Goal: Find specific page/section: Find specific page/section

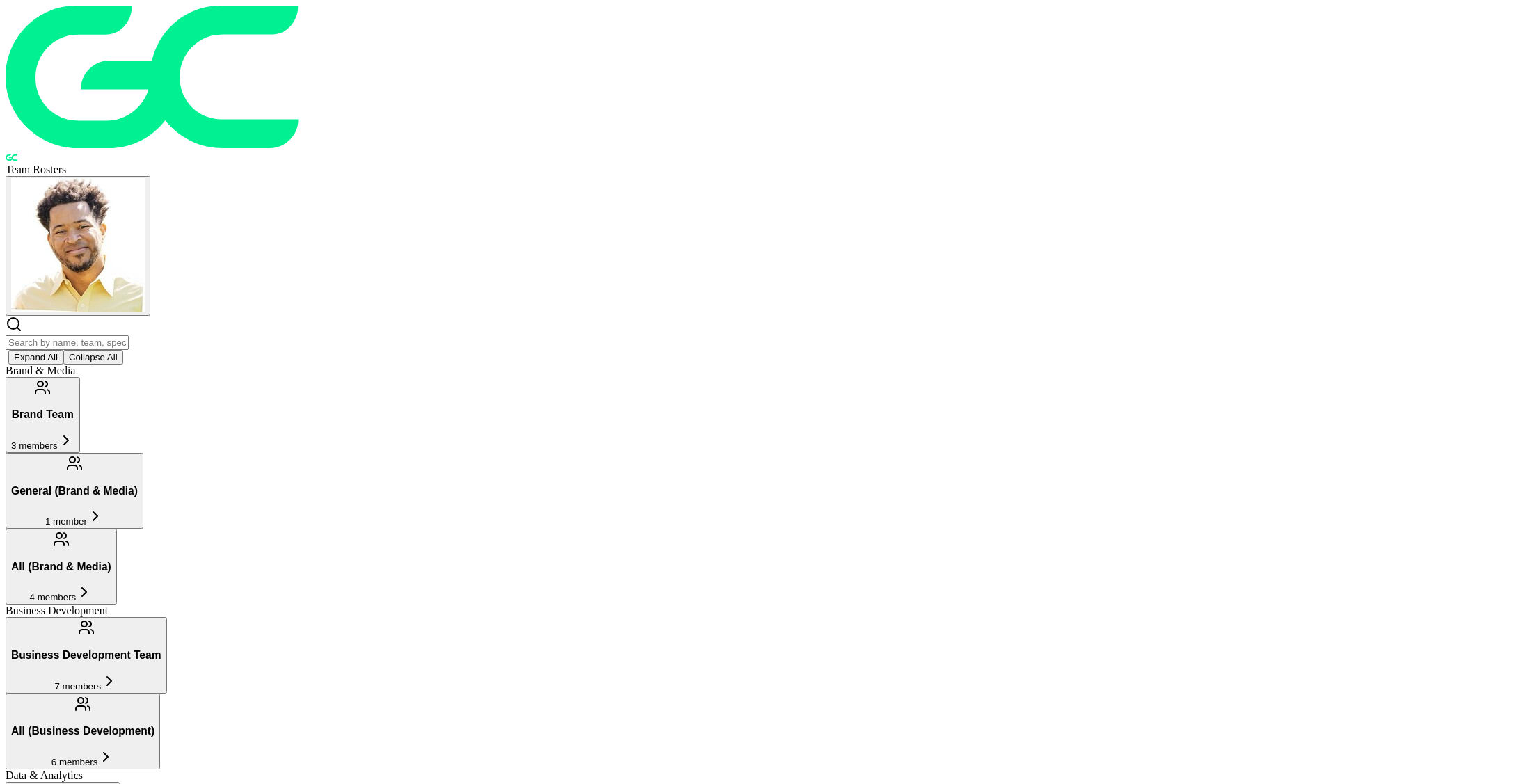
scroll to position [309, 0]
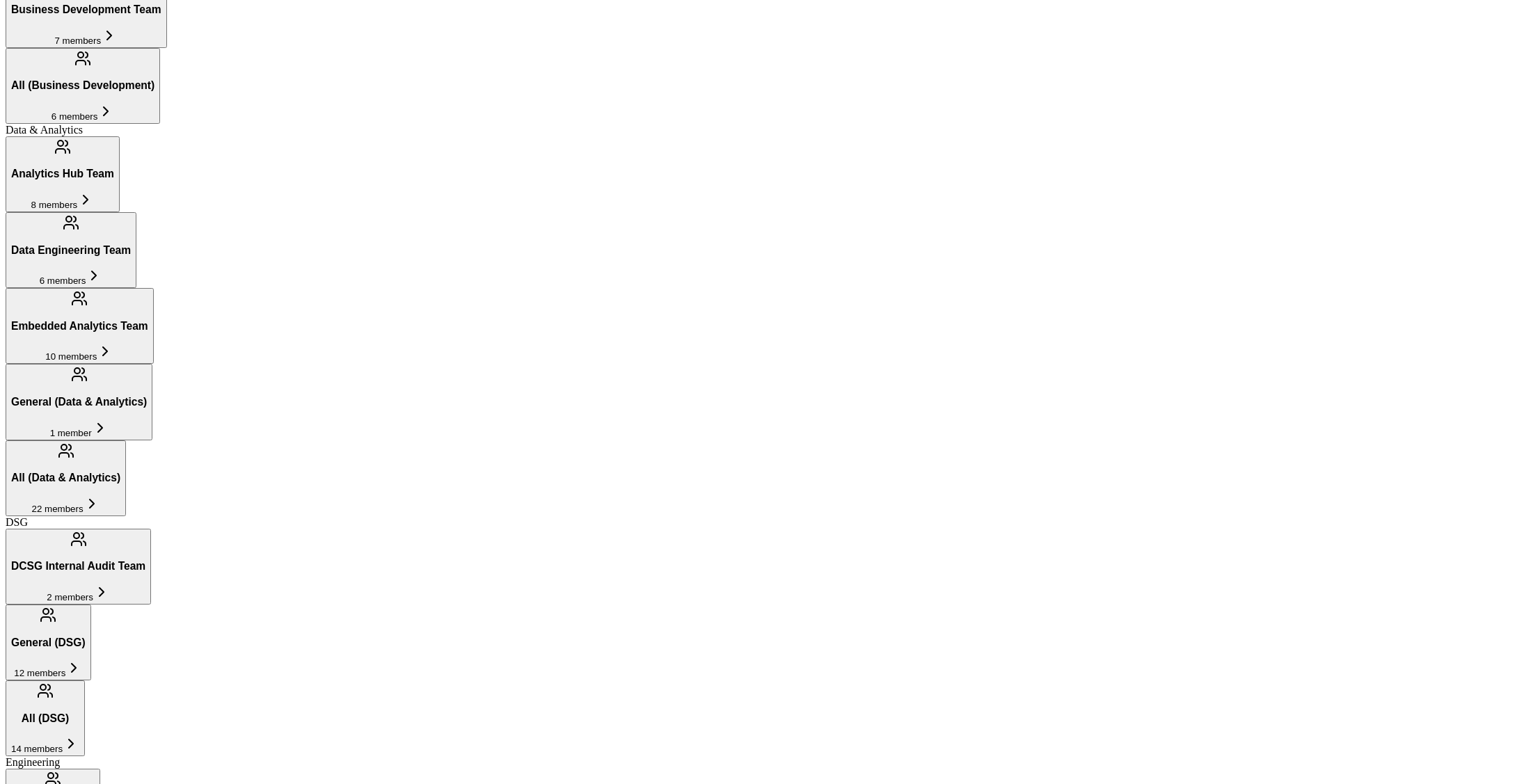
scroll to position [640, 0]
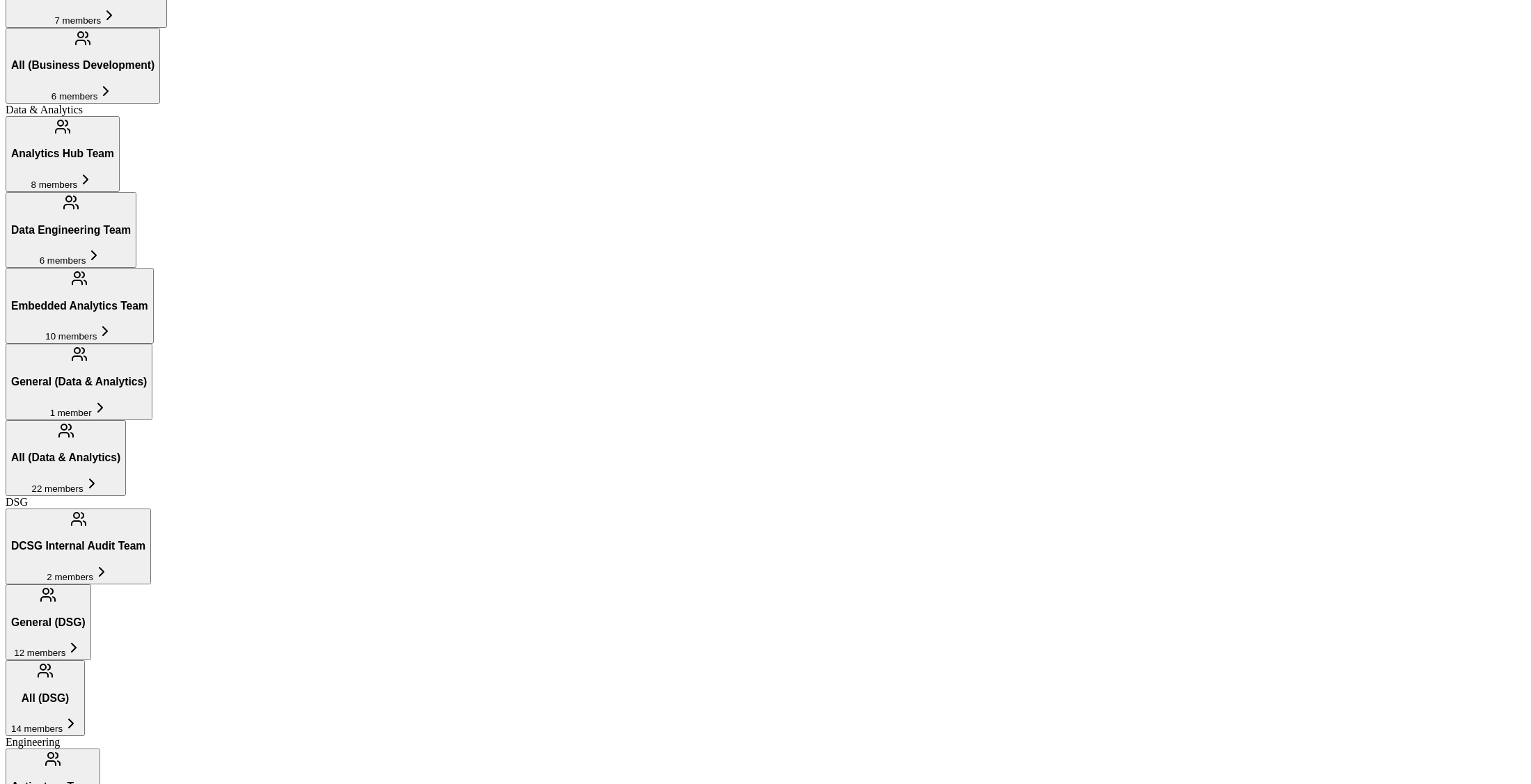
scroll to position [648, 0]
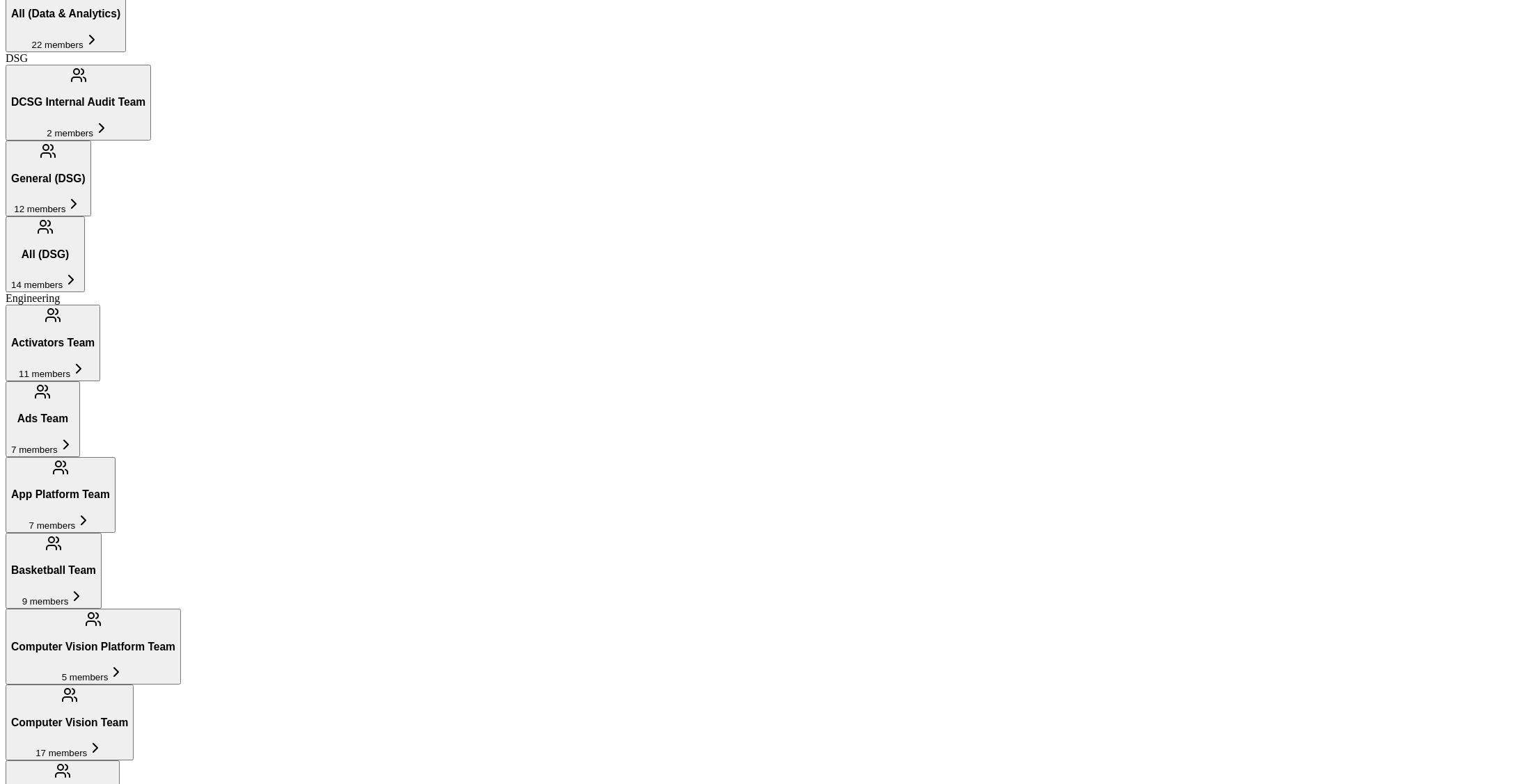
scroll to position [1111, 0]
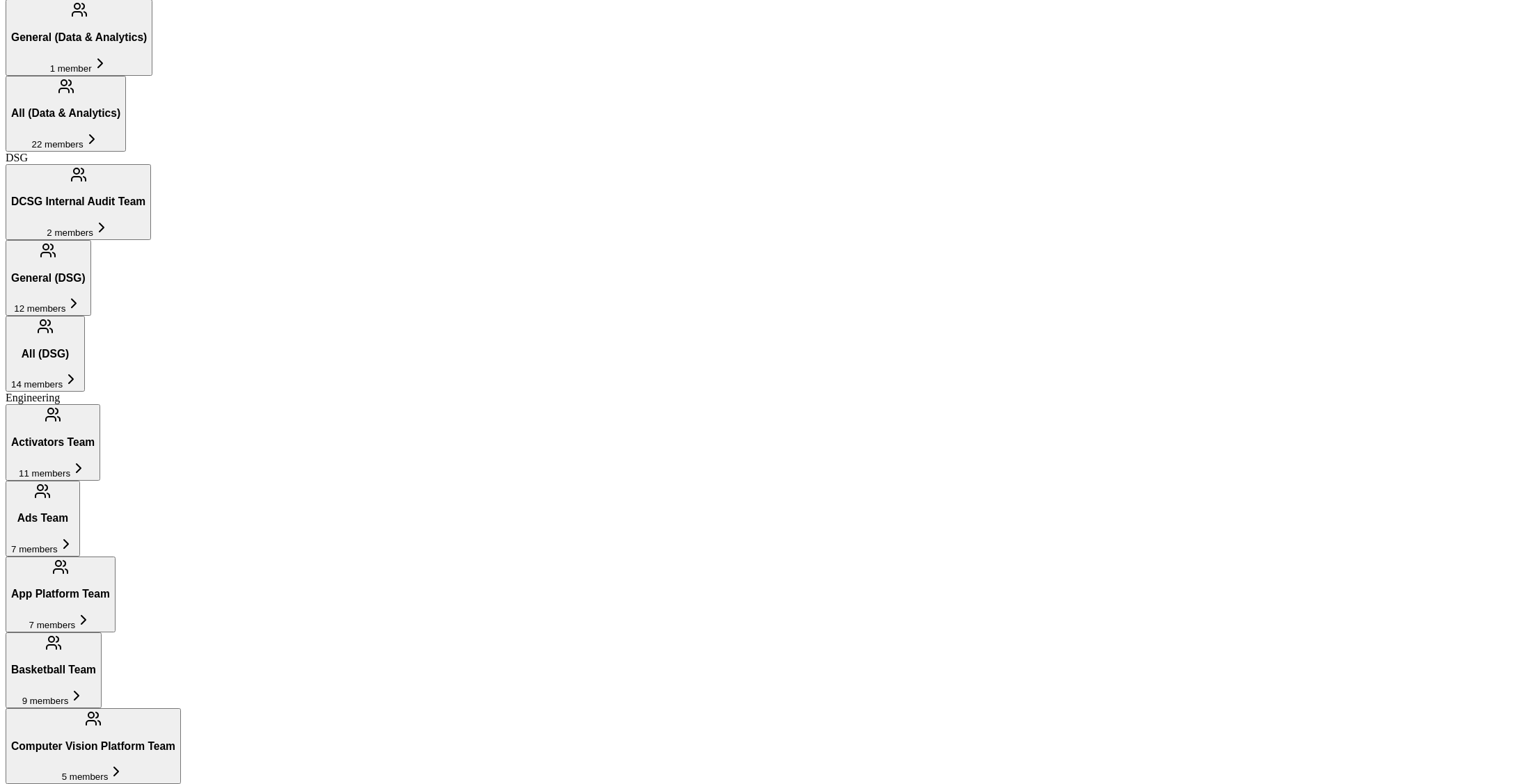
scroll to position [1030, 0]
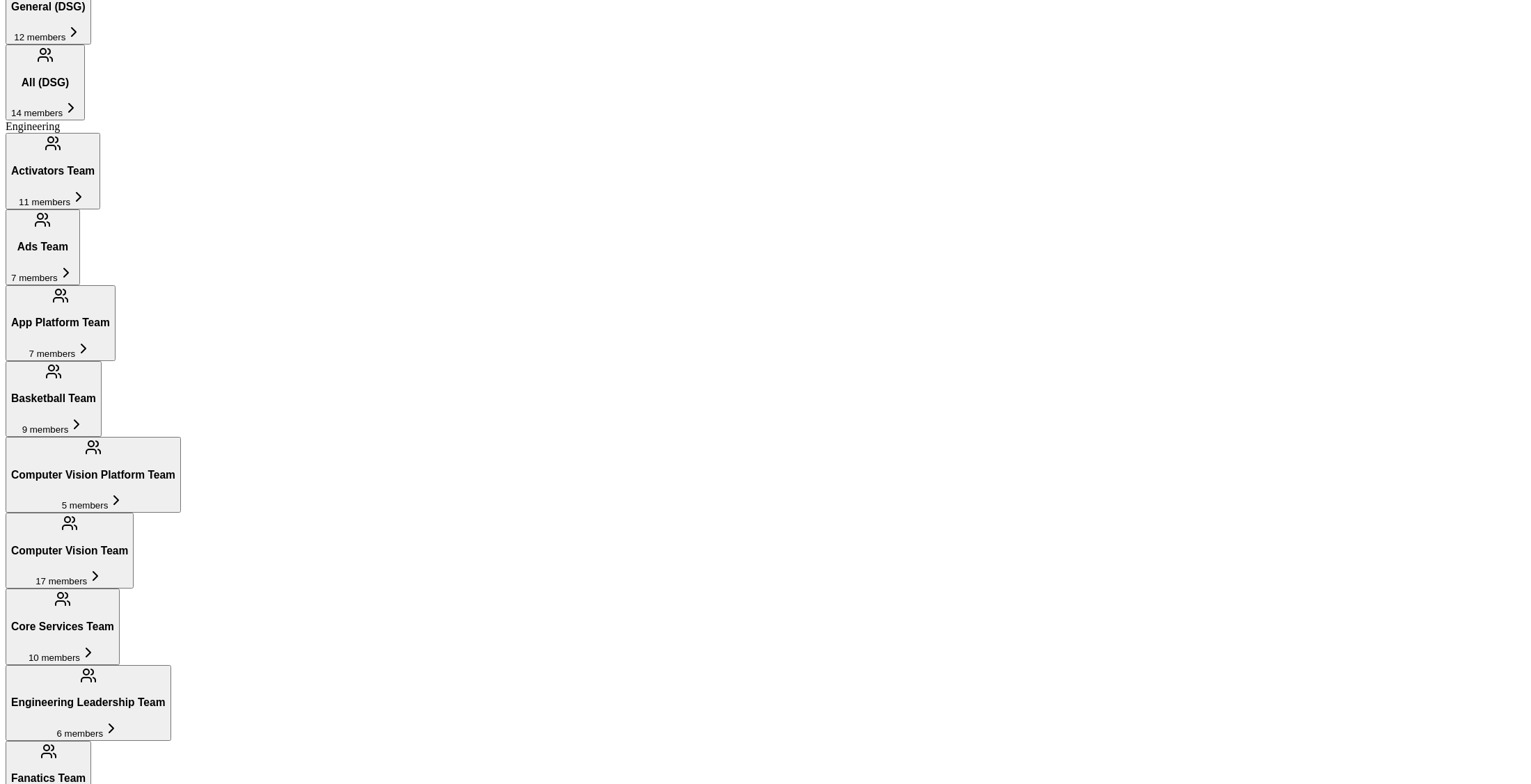
scroll to position [1310, 0]
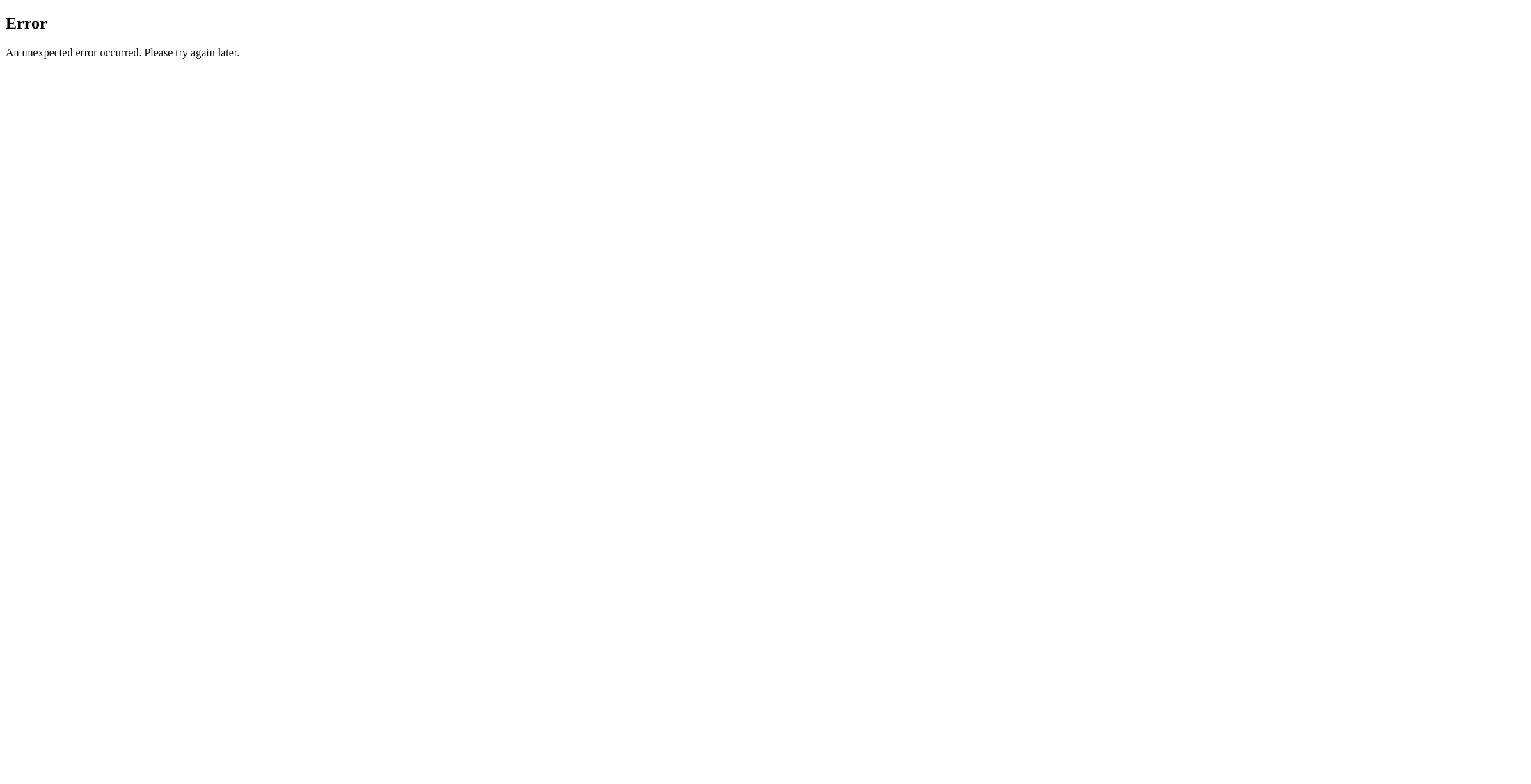
scroll to position [0, 0]
